Goal: Task Accomplishment & Management: Manage account settings

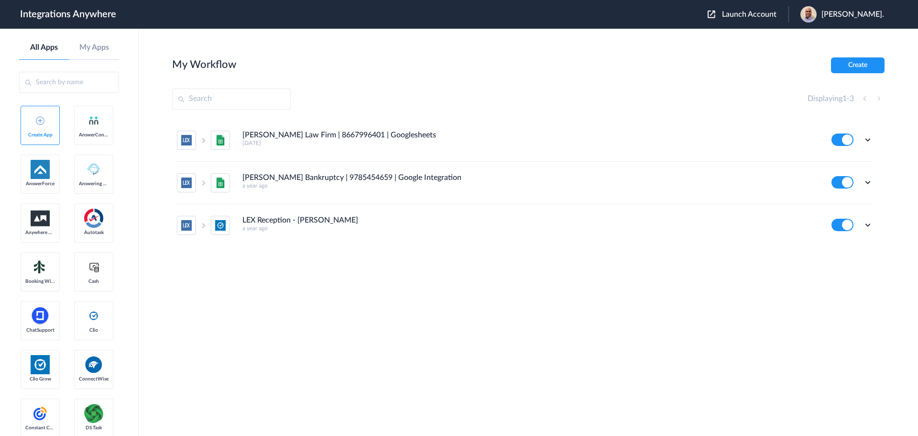
click at [740, 14] on span "Launch Account" at bounding box center [749, 15] width 55 height 8
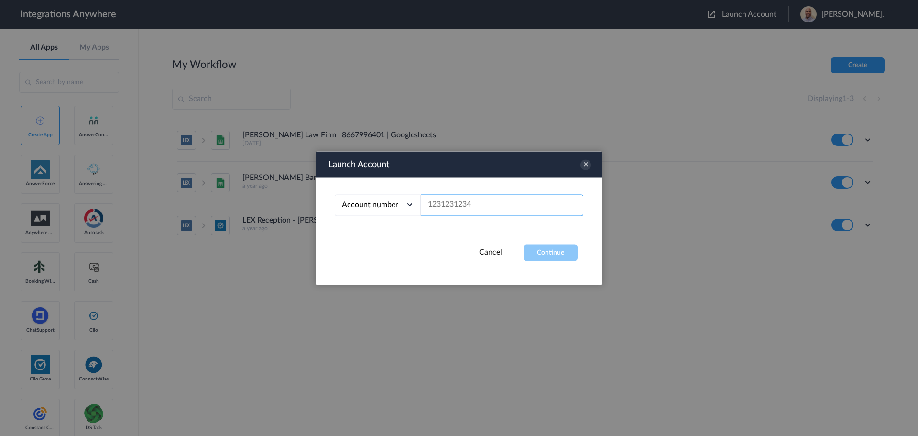
click at [491, 205] on input "text" at bounding box center [502, 205] width 163 height 22
paste input "3366856151"
type input "3366856151"
click at [557, 247] on button "Continue" at bounding box center [551, 252] width 54 height 17
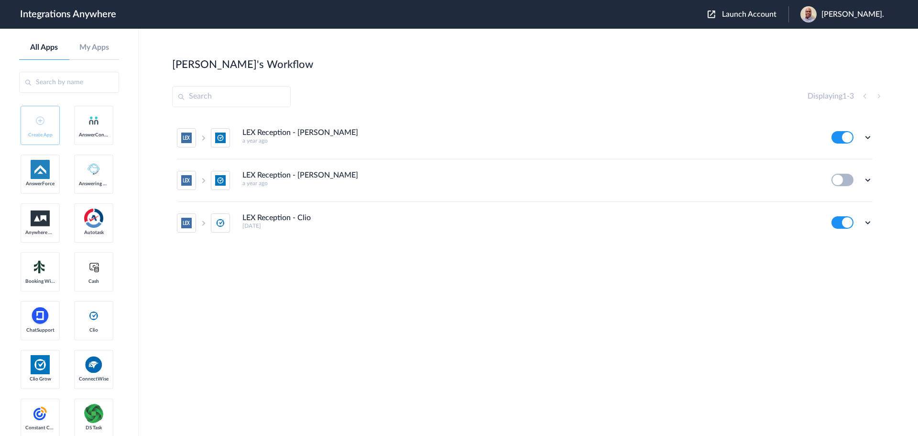
click at [838, 139] on button at bounding box center [842, 137] width 22 height 12
click at [840, 223] on button at bounding box center [842, 222] width 22 height 12
click at [869, 137] on icon at bounding box center [868, 137] width 10 height 10
click at [831, 195] on span "Delete" at bounding box center [838, 194] width 19 height 7
click at [834, 196] on span "Are you sure?" at bounding box center [835, 198] width 34 height 15
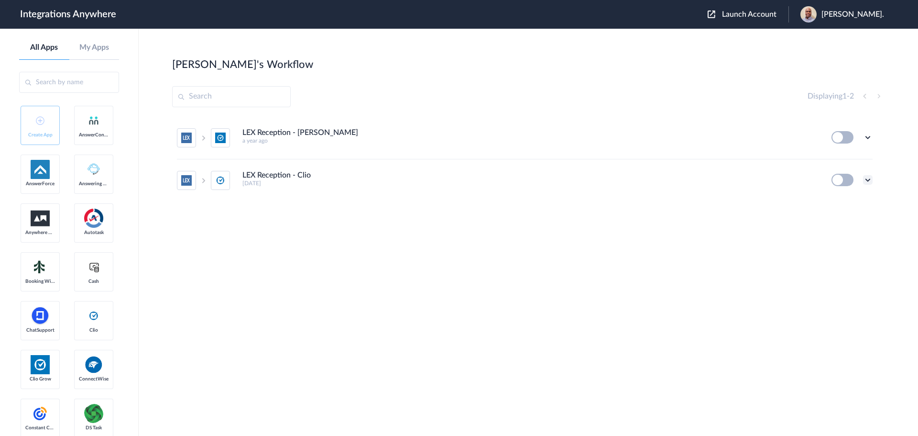
click at [867, 178] on icon at bounding box center [868, 180] width 10 height 10
click at [836, 237] on span "Delete" at bounding box center [838, 237] width 19 height 7
click at [841, 238] on span "Are you sure?" at bounding box center [835, 241] width 34 height 15
click at [870, 132] on div "Edit Task history Delete" at bounding box center [851, 137] width 41 height 12
click at [869, 135] on icon at bounding box center [868, 137] width 10 height 10
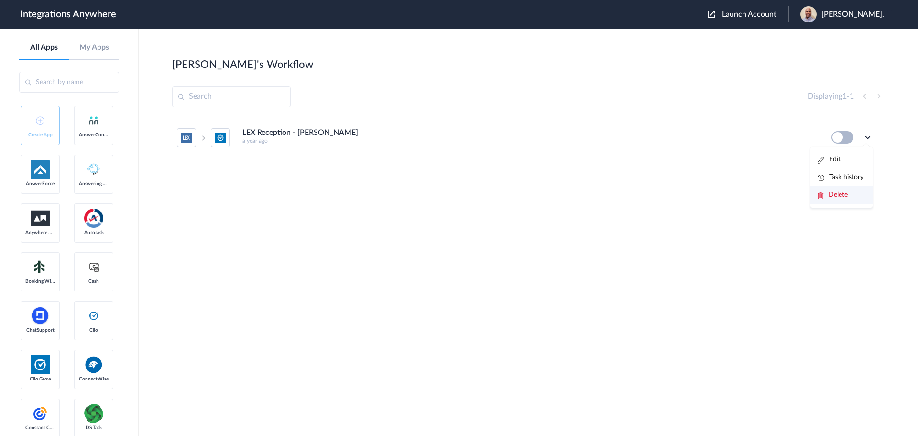
click at [843, 196] on span "Delete" at bounding box center [838, 194] width 19 height 7
click at [841, 199] on li "Are you sure?" at bounding box center [841, 199] width 62 height 26
